Goal: Transaction & Acquisition: Purchase product/service

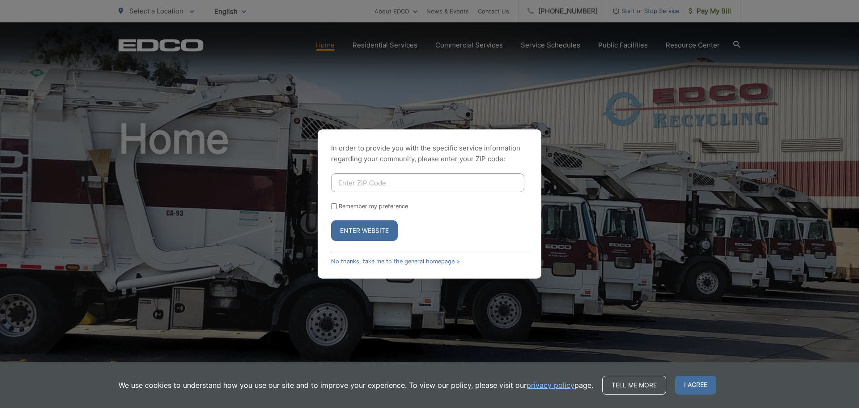
click at [415, 182] on input "Enter ZIP Code" at bounding box center [427, 182] width 193 height 19
type input "91950"
click at [334, 205] on input "Remember my preference" at bounding box center [334, 206] width 6 height 6
checkbox input "true"
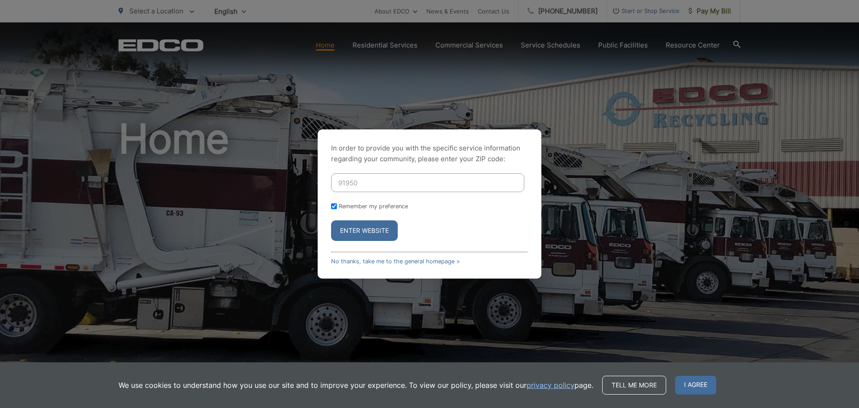
click at [360, 227] on button "Enter Website" at bounding box center [364, 230] width 67 height 21
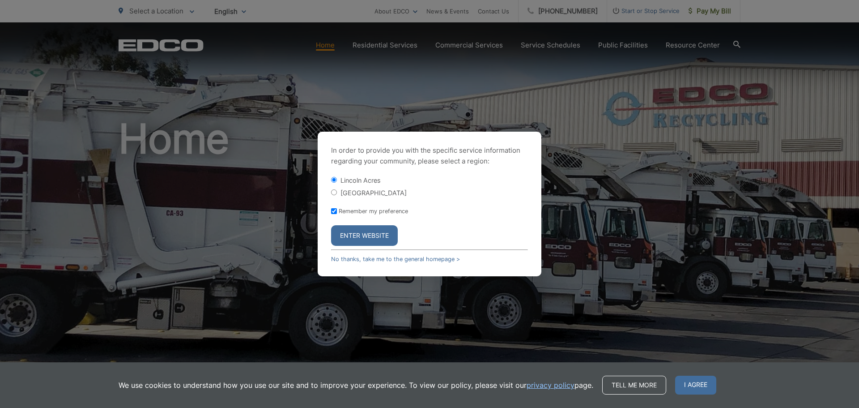
click at [363, 192] on label "[GEOGRAPHIC_DATA]" at bounding box center [374, 193] width 66 height 8
click at [337, 192] on input "[GEOGRAPHIC_DATA]" at bounding box center [334, 192] width 6 height 6
radio input "true"
click at [366, 236] on button "Enter Website" at bounding box center [364, 235] width 67 height 21
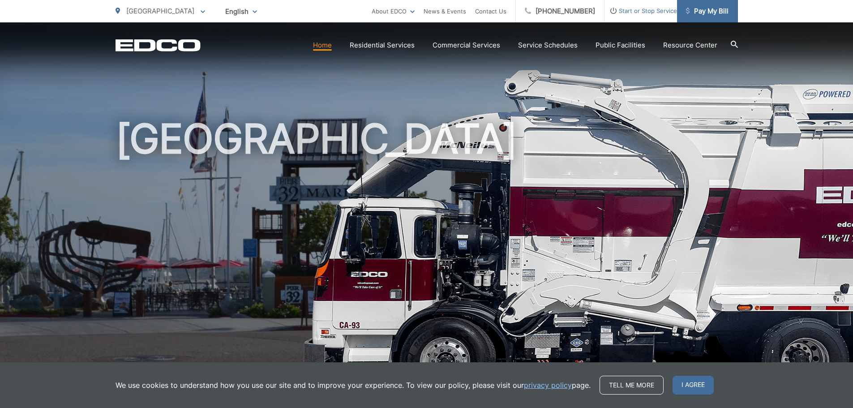
click at [714, 13] on span "Pay My Bill" at bounding box center [707, 11] width 43 height 11
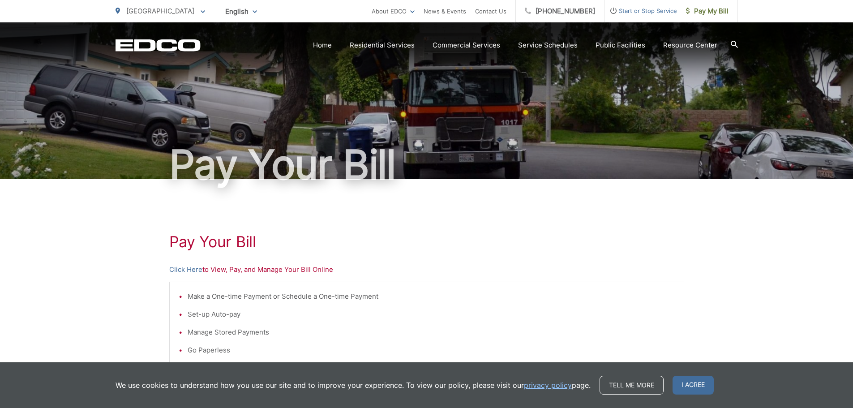
click at [534, 255] on div "Pay Your Bill Click Here to View, Pay, and Manage Your Bill Online Make a One-t…" at bounding box center [426, 380] width 515 height 402
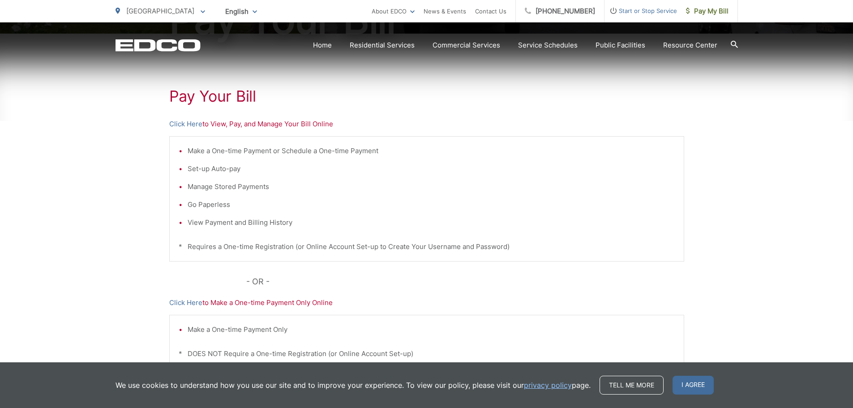
scroll to position [179, 0]
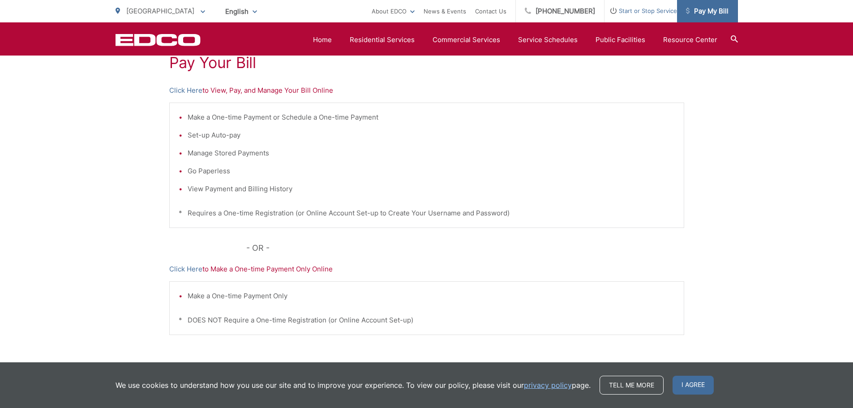
click at [710, 11] on span "Pay My Bill" at bounding box center [707, 11] width 43 height 11
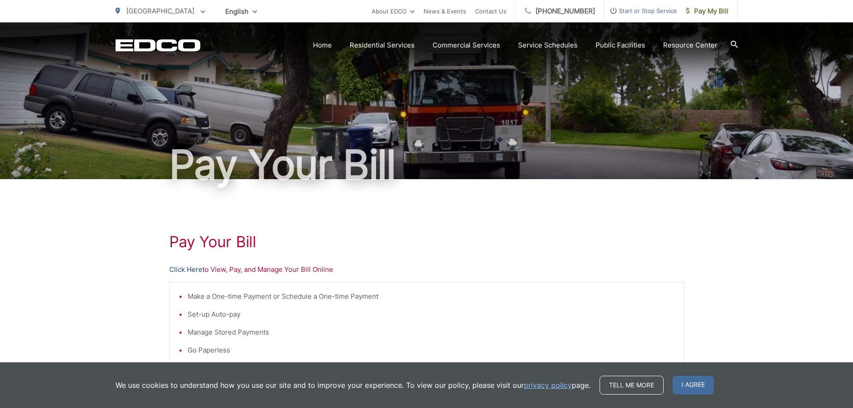
click at [184, 270] on link "Click Here" at bounding box center [185, 269] width 33 height 11
